Goal: Task Accomplishment & Management: Manage account settings

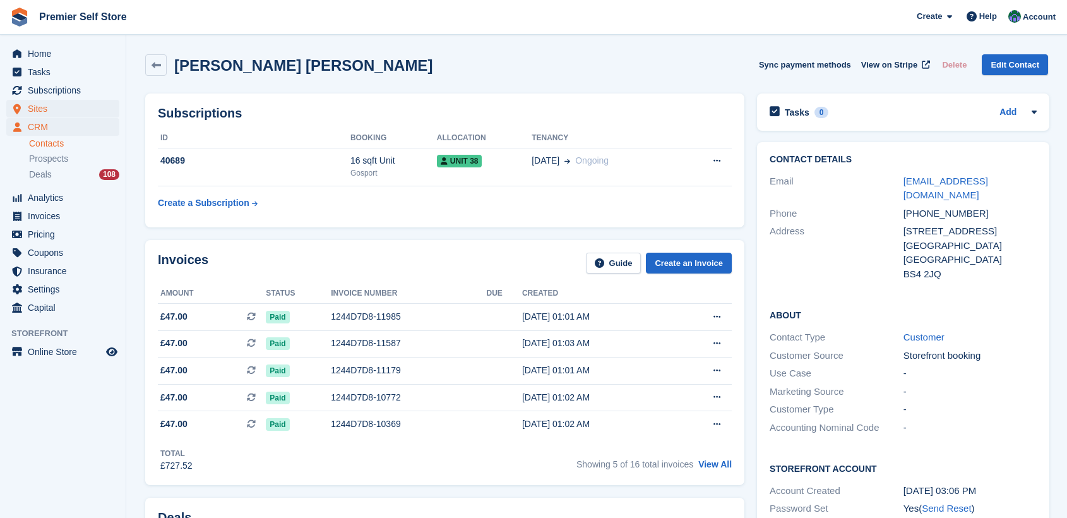
scroll to position [491, 0]
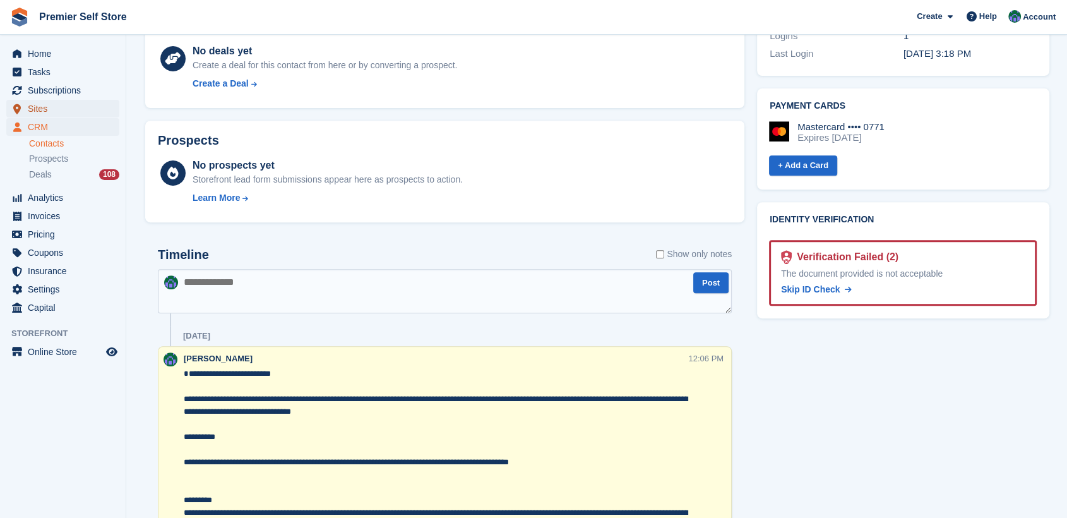
click at [35, 109] on span "Sites" at bounding box center [66, 109] width 76 height 18
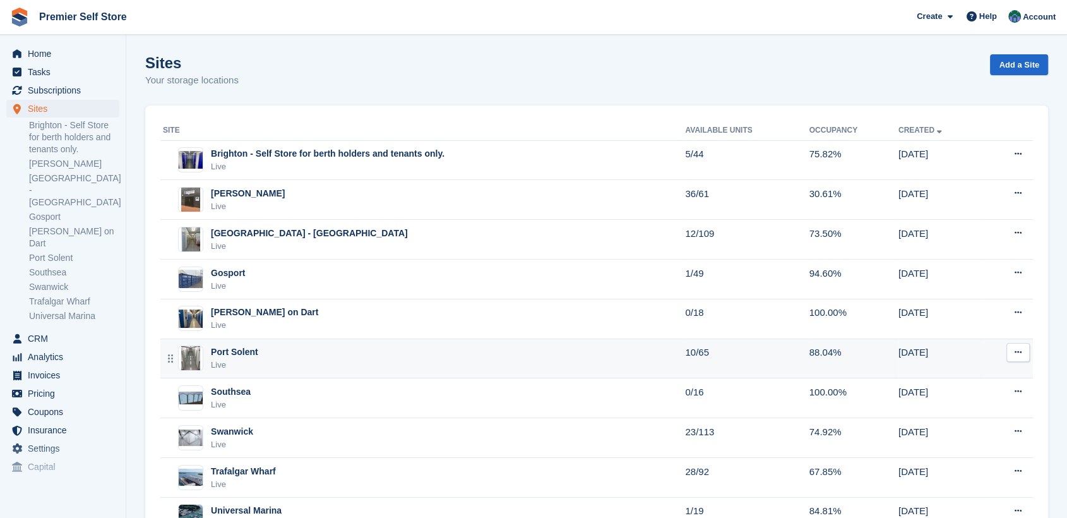
scroll to position [55, 0]
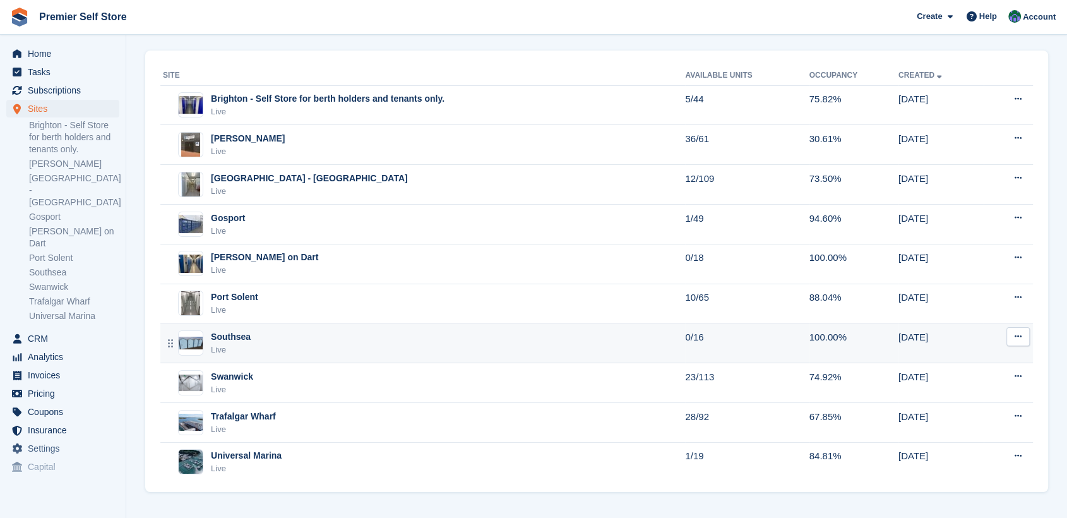
click at [225, 337] on div "Southsea" at bounding box center [231, 336] width 40 height 13
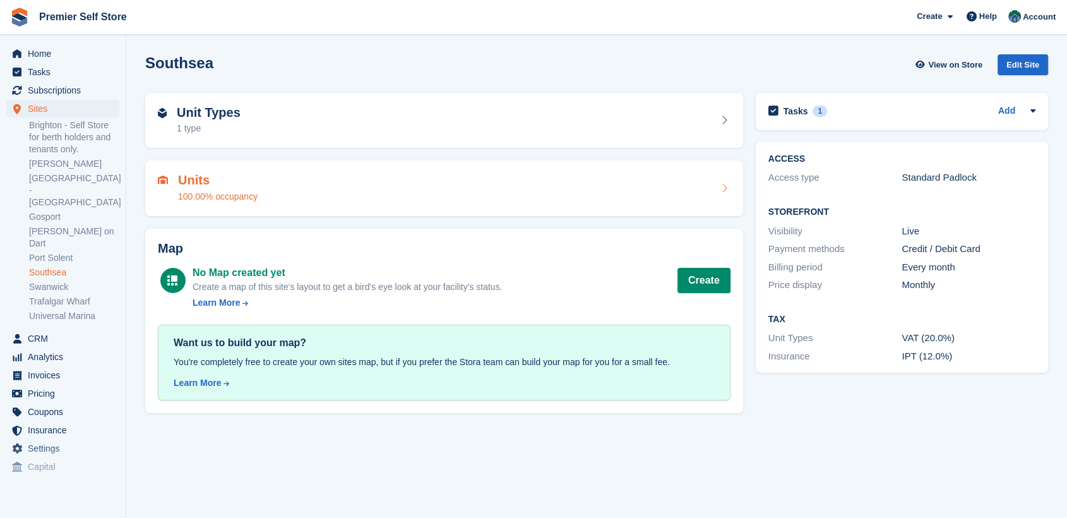
click at [313, 168] on div "Units 100.00% occupancy" at bounding box center [444, 188] width 598 height 56
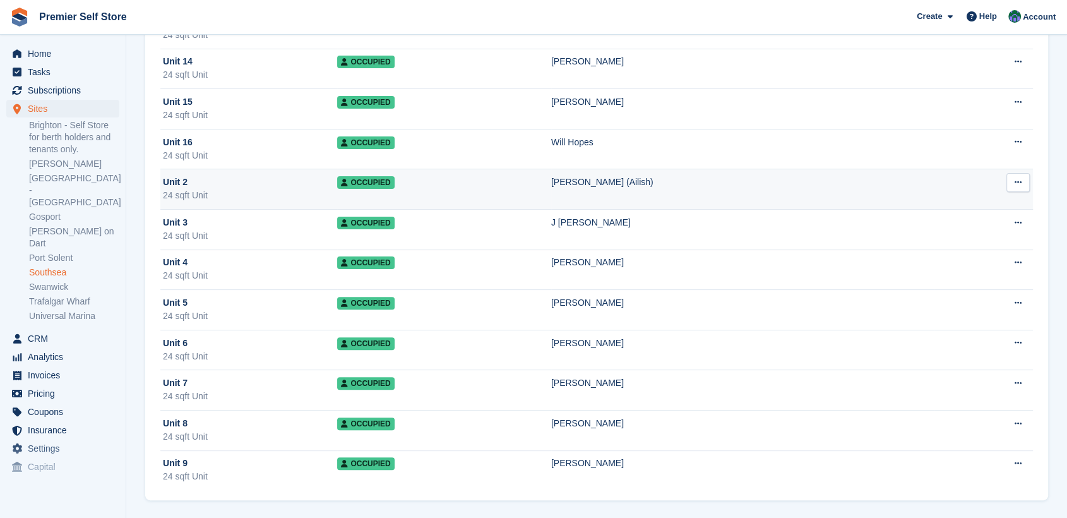
scroll to position [241, 0]
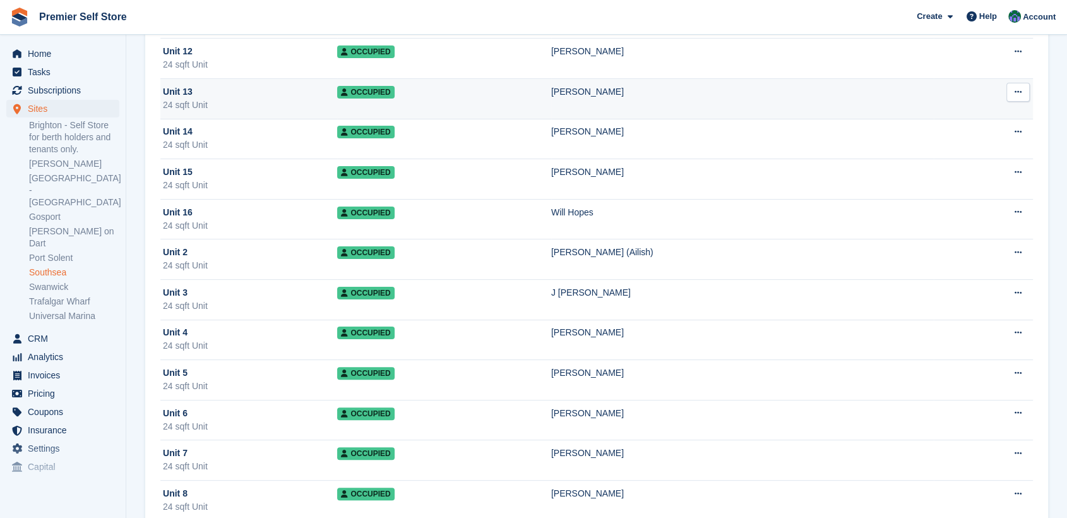
click at [1020, 89] on icon at bounding box center [1018, 92] width 7 height 8
click at [941, 136] on p "Unit activity" at bounding box center [969, 133] width 110 height 16
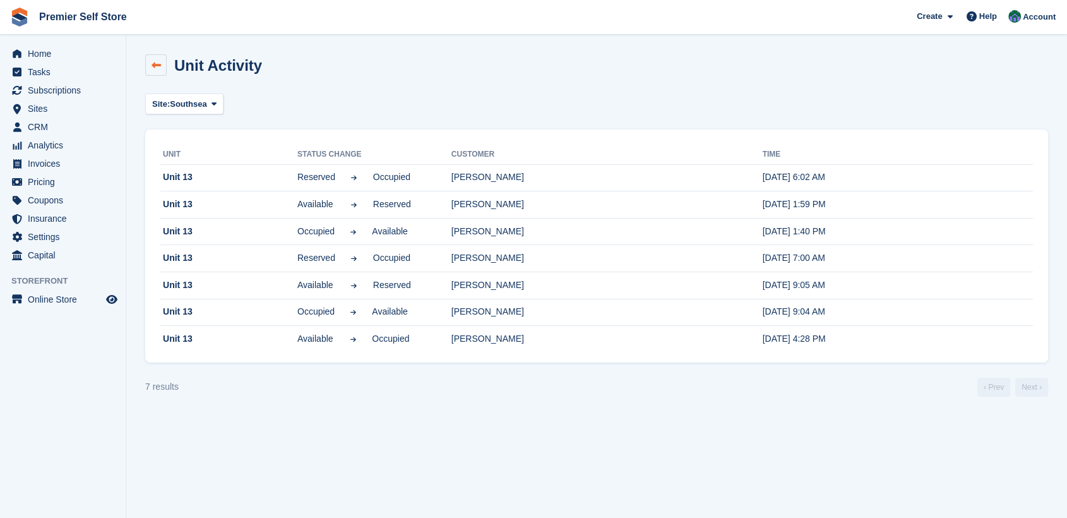
click at [157, 62] on icon at bounding box center [156, 65] width 9 height 9
